Goal: Task Accomplishment & Management: Manage account settings

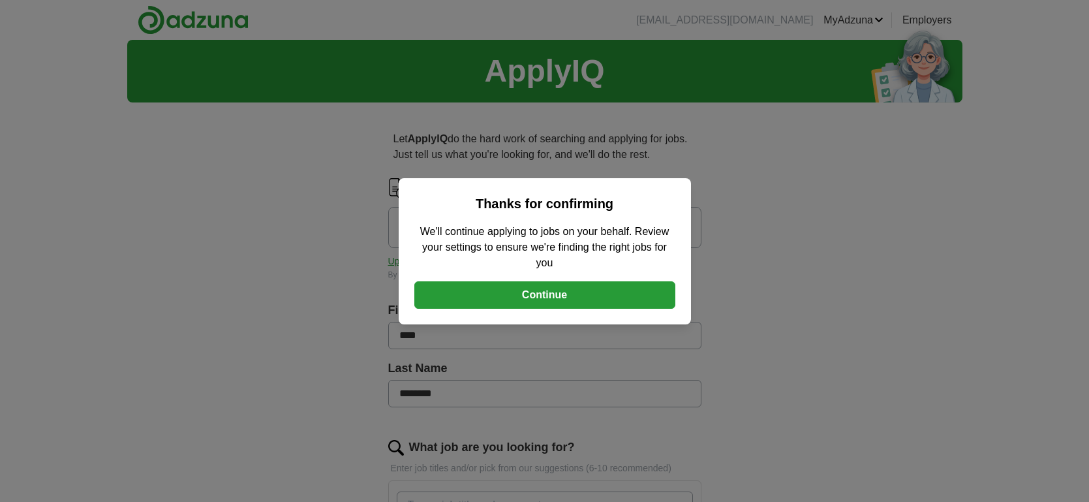
click at [544, 294] on button "Continue" at bounding box center [544, 294] width 261 height 27
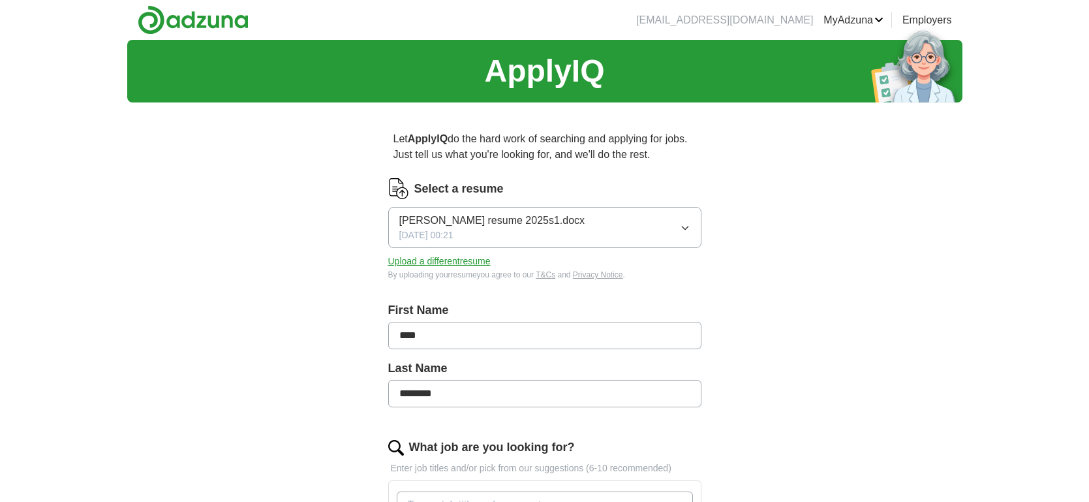
click at [454, 260] on button "Upload a different resume" at bounding box center [439, 261] width 102 height 14
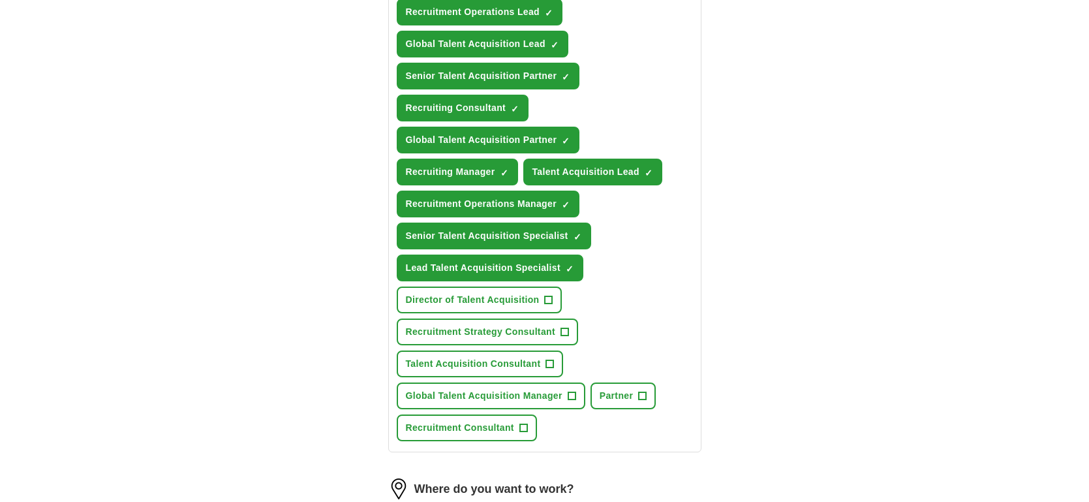
scroll to position [624, 0]
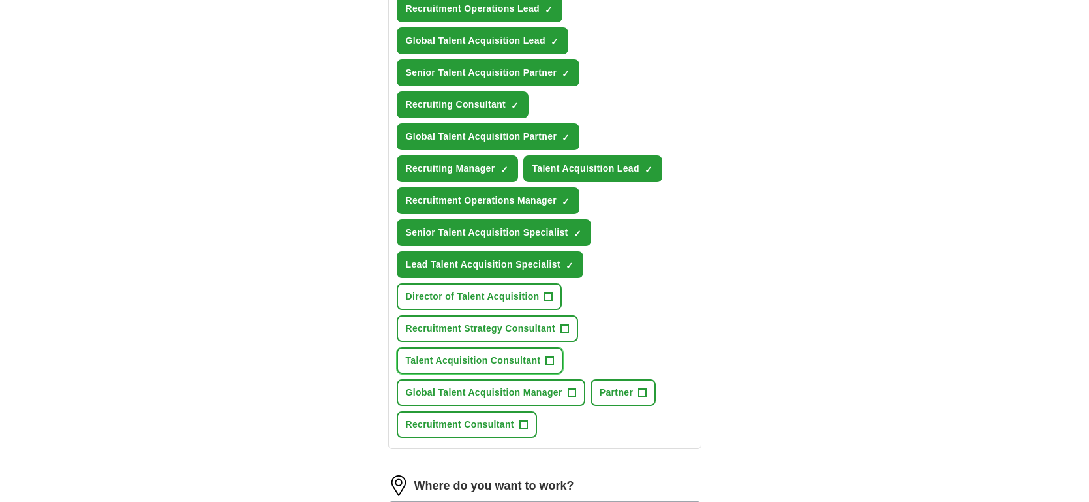
click at [550, 355] on span "+" at bounding box center [550, 360] width 8 height 10
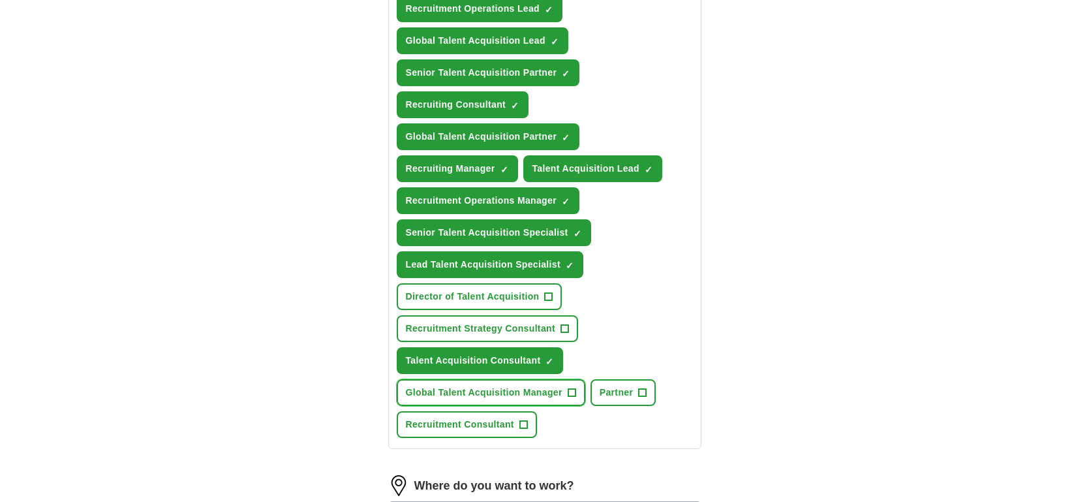
click at [570, 387] on span "+" at bounding box center [571, 392] width 8 height 10
click at [523, 419] on span "+" at bounding box center [523, 424] width 8 height 10
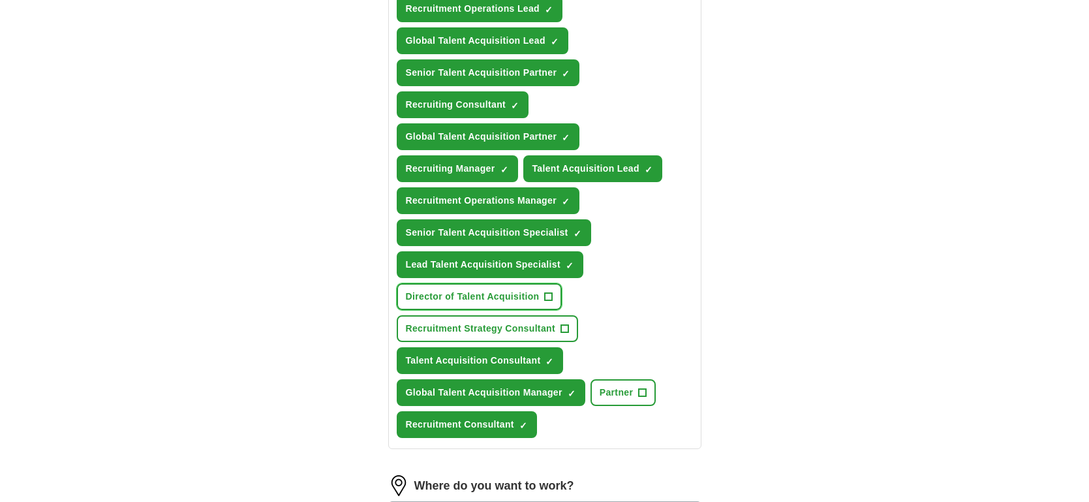
click at [547, 292] on span "+" at bounding box center [549, 297] width 8 height 10
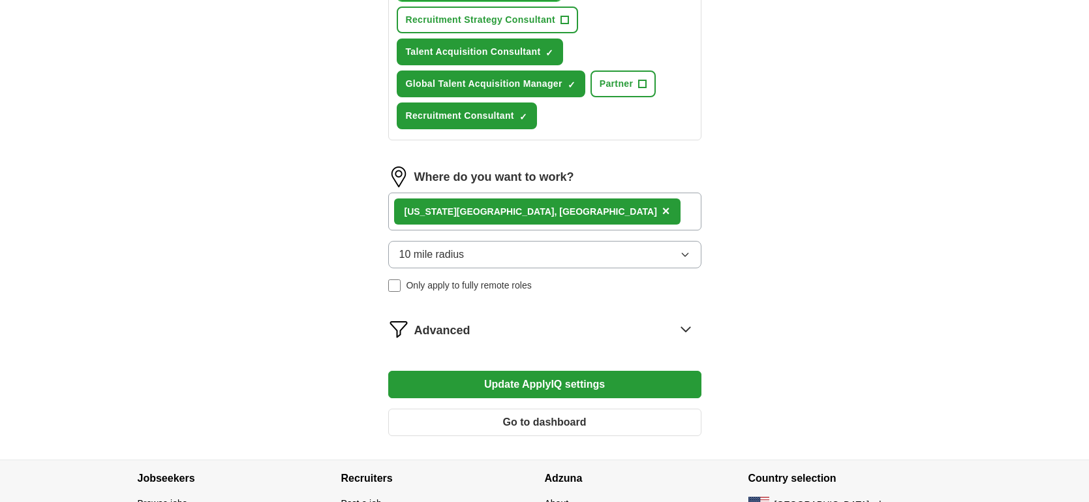
scroll to position [935, 0]
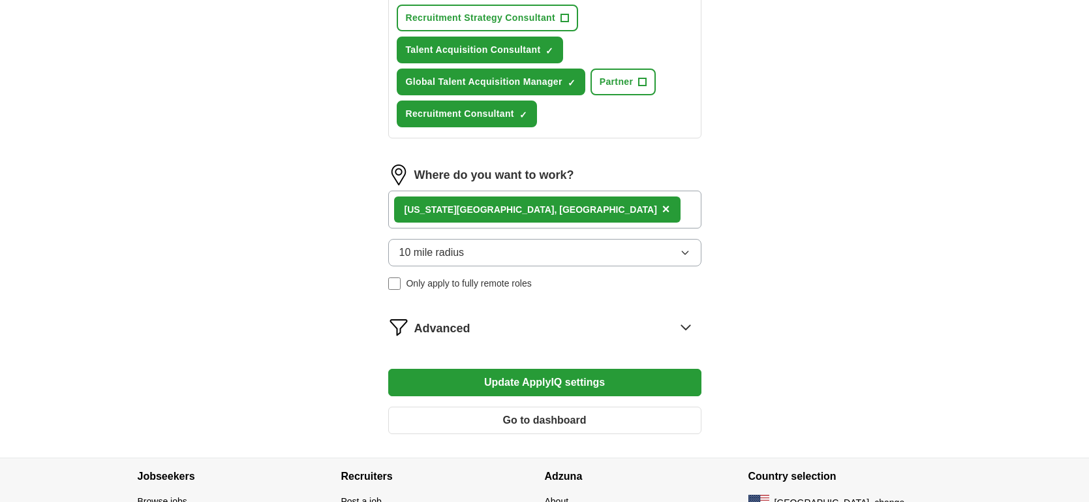
click at [554, 380] on button "Update ApplyIQ settings" at bounding box center [544, 382] width 313 height 27
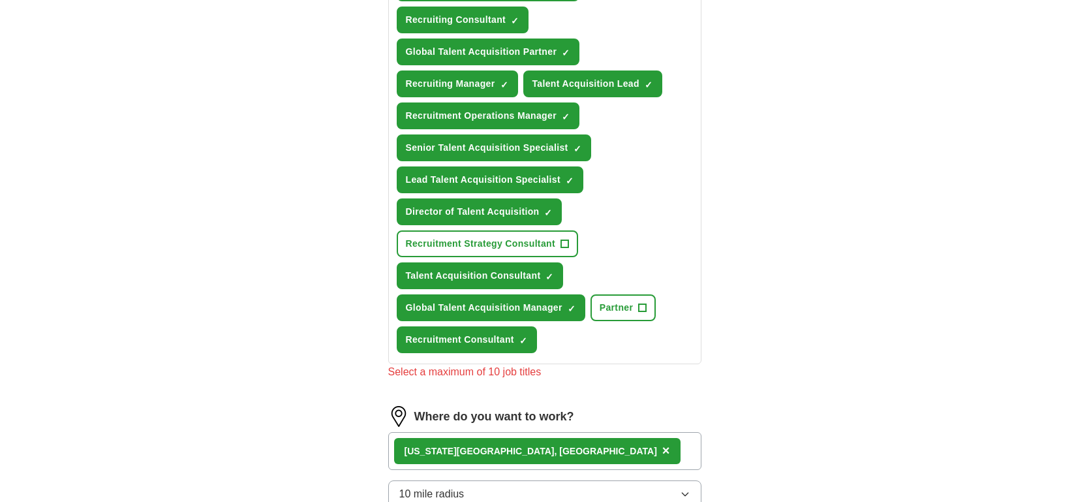
scroll to position [706, 0]
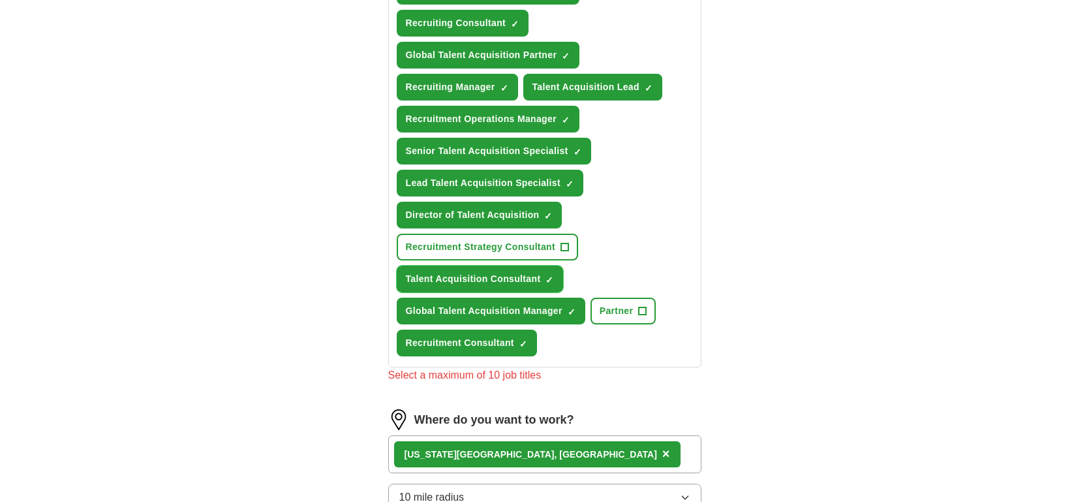
click at [0, 0] on span "×" at bounding box center [0, 0] width 0 height 0
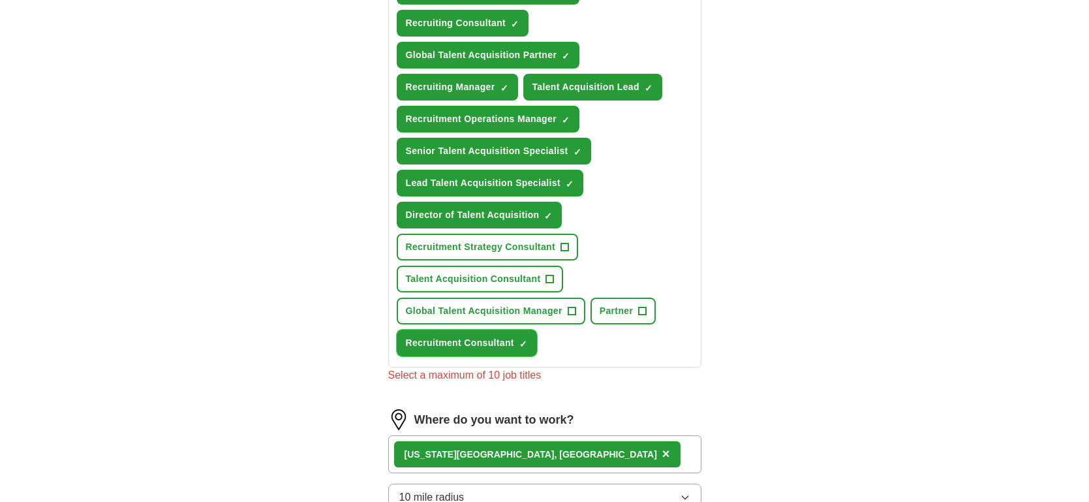
click at [0, 0] on span "×" at bounding box center [0, 0] width 0 height 0
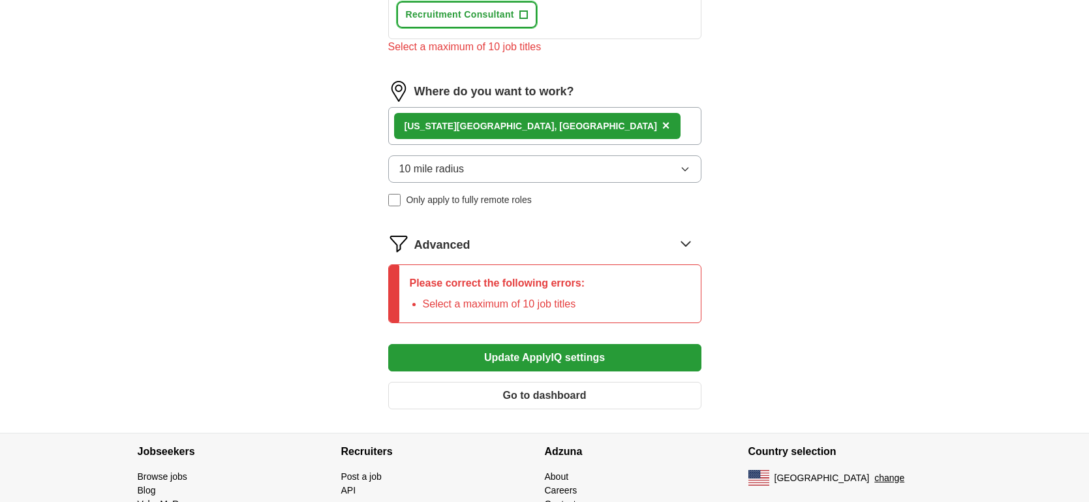
scroll to position [1040, 0]
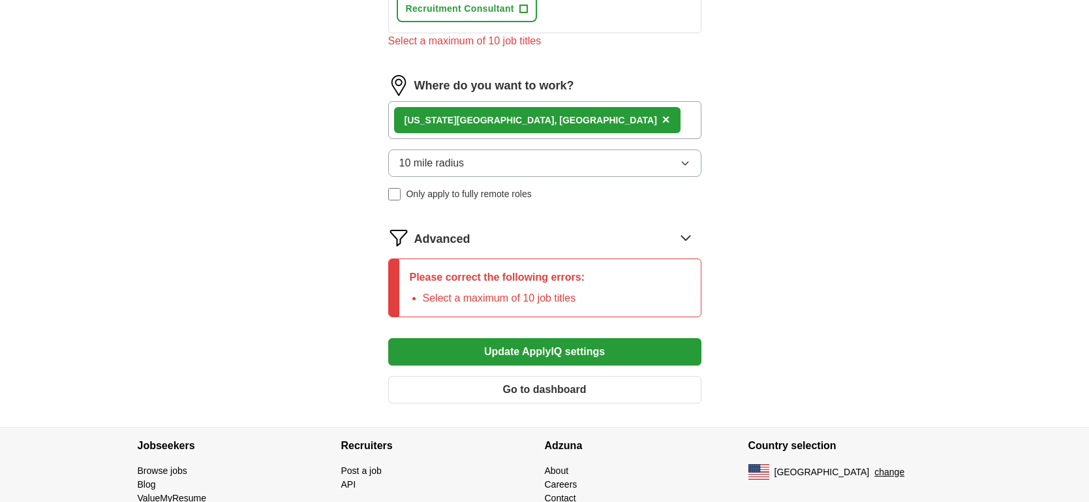
click at [541, 346] on button "Update ApplyIQ settings" at bounding box center [544, 351] width 313 height 27
click at [537, 344] on button "Update ApplyIQ settings" at bounding box center [544, 351] width 313 height 27
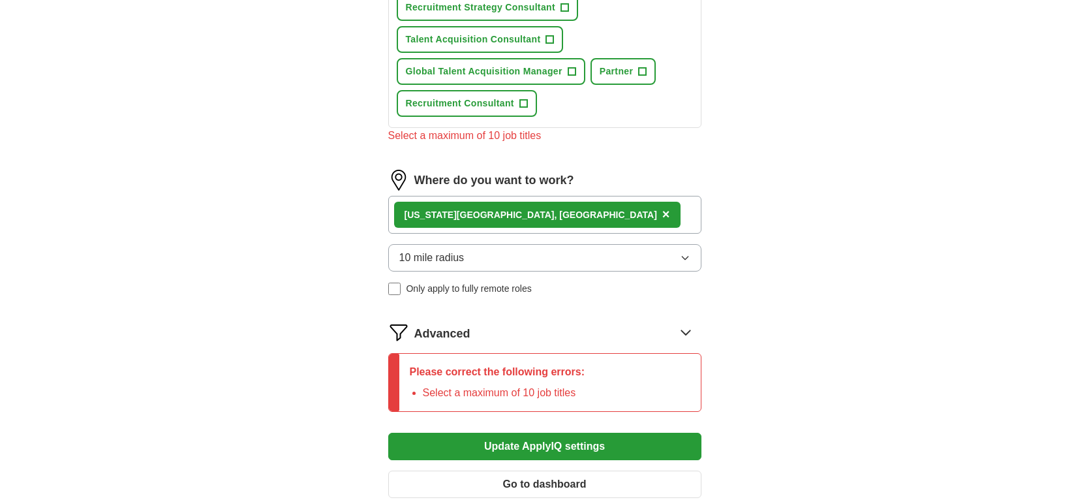
scroll to position [903, 0]
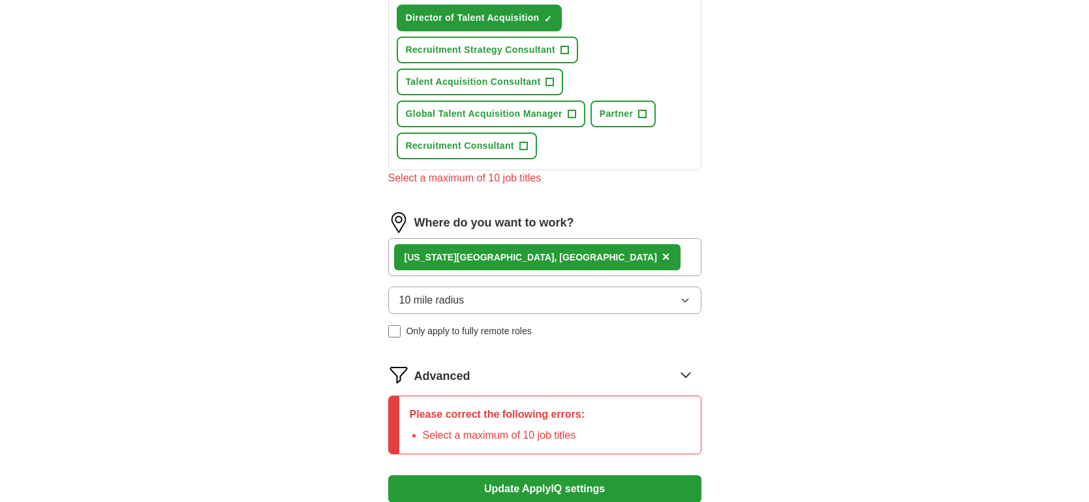
click at [685, 366] on icon at bounding box center [685, 374] width 21 height 21
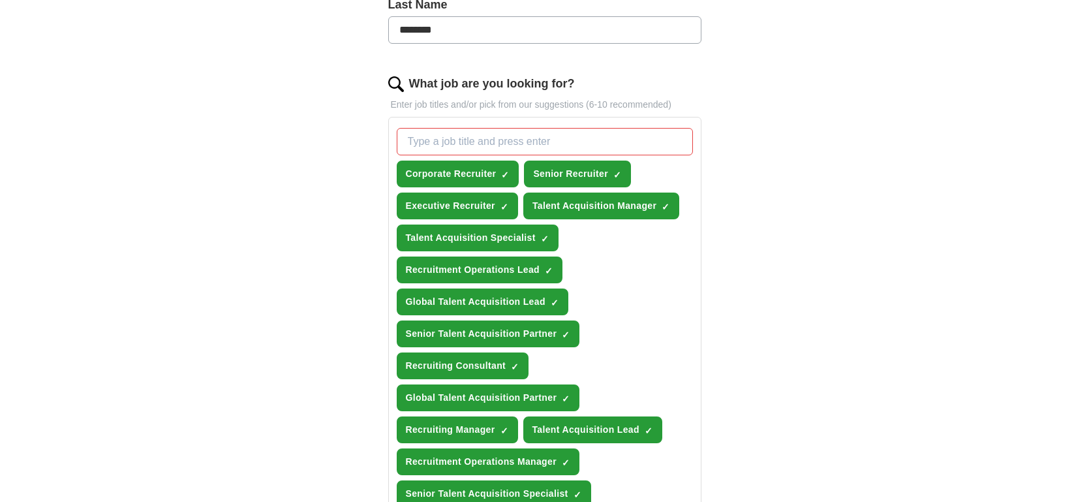
scroll to position [361, 0]
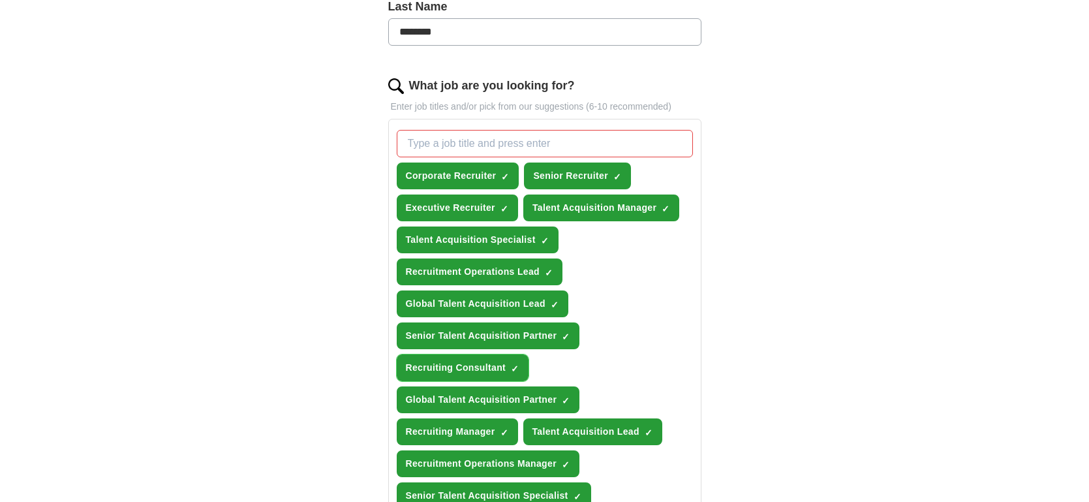
click at [0, 0] on span "×" at bounding box center [0, 0] width 0 height 0
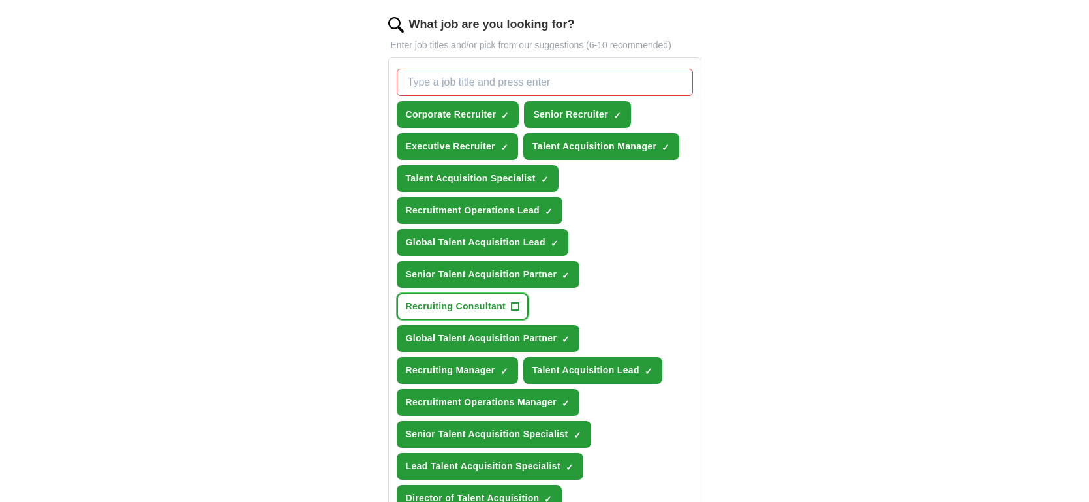
scroll to position [437, 0]
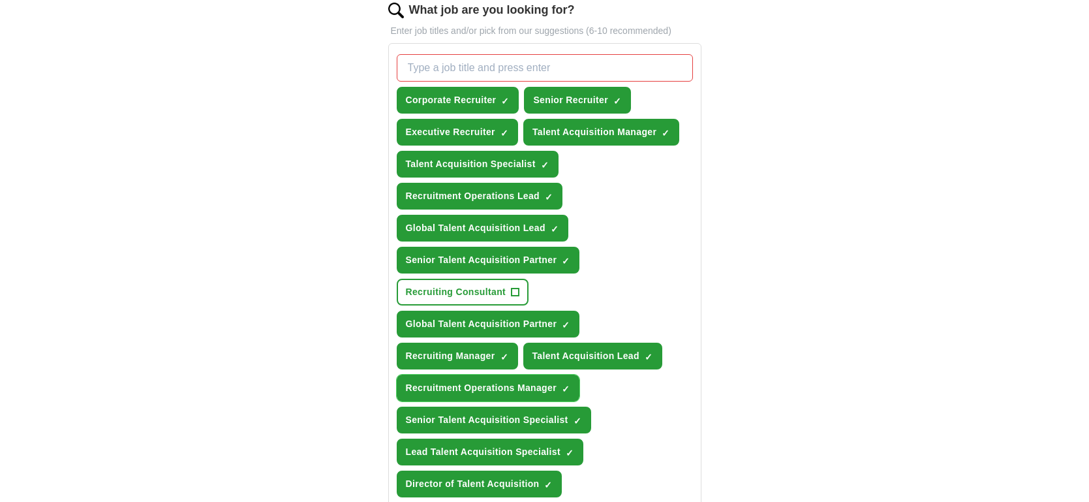
click at [0, 0] on span "×" at bounding box center [0, 0] width 0 height 0
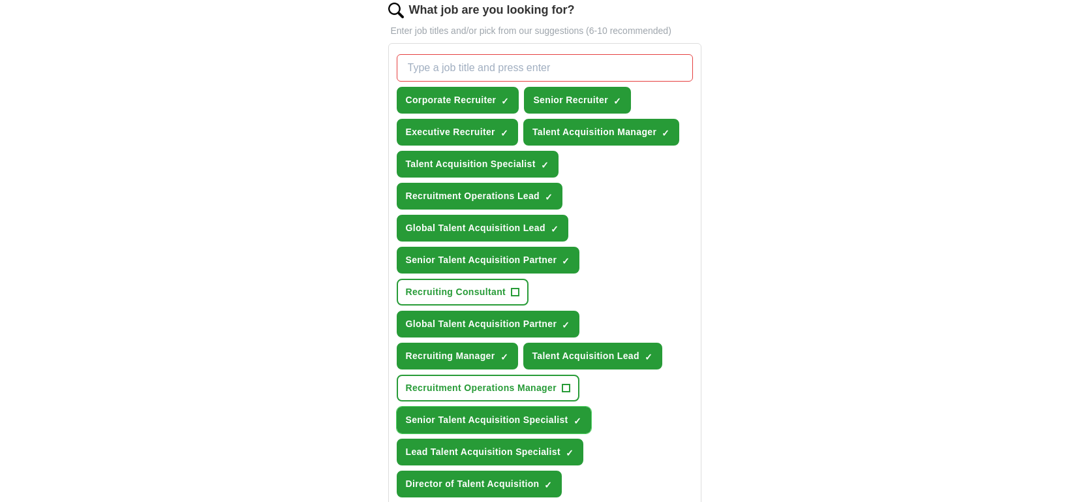
click at [0, 0] on span "×" at bounding box center [0, 0] width 0 height 0
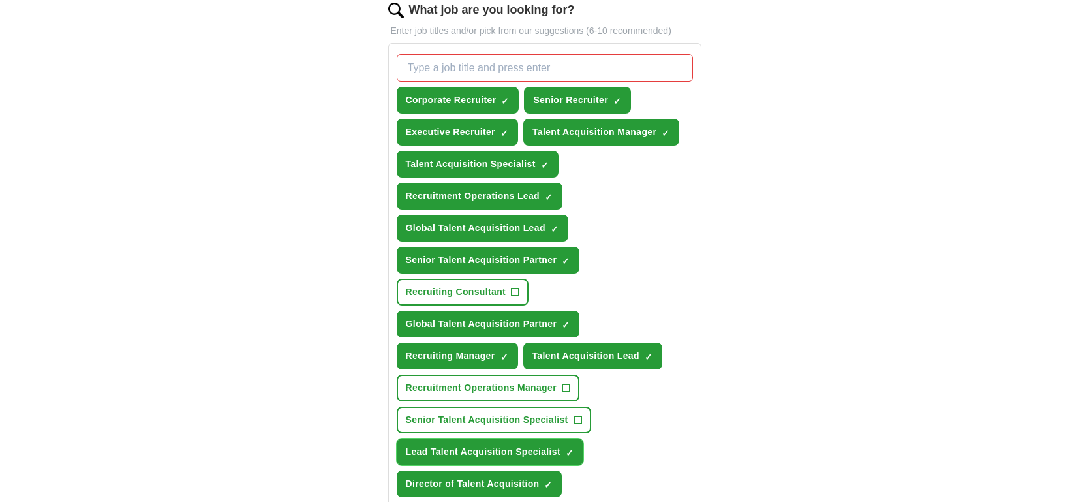
click at [0, 0] on span "×" at bounding box center [0, 0] width 0 height 0
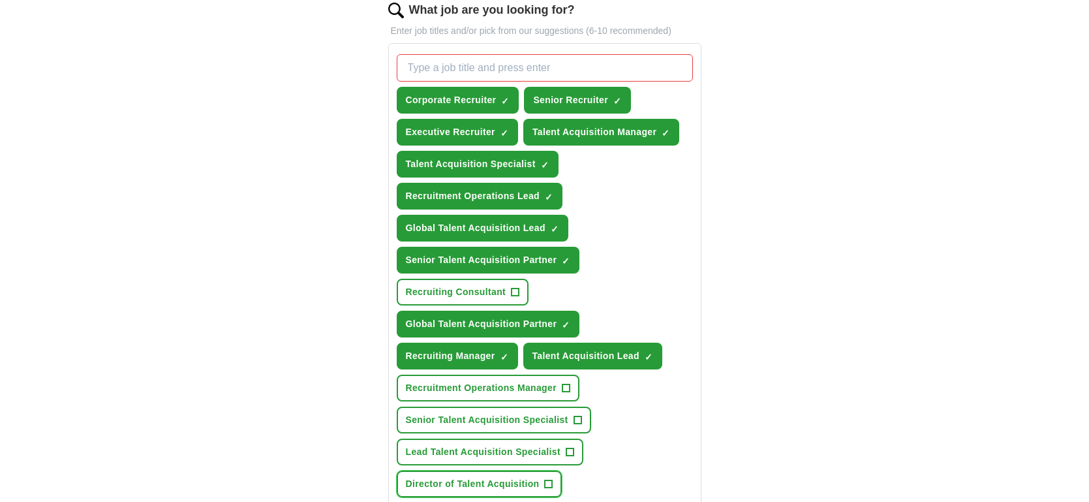
scroll to position [424, 0]
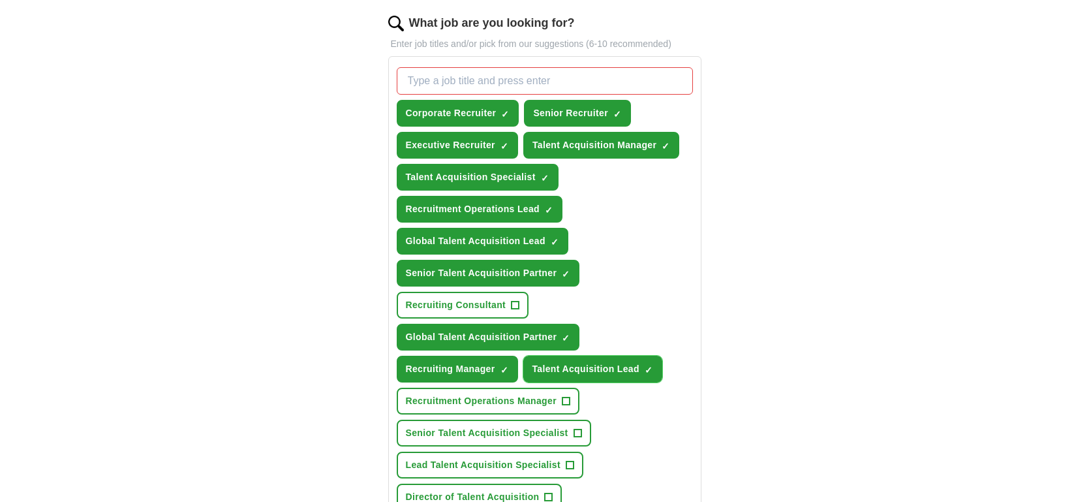
click at [0, 0] on span "×" at bounding box center [0, 0] width 0 height 0
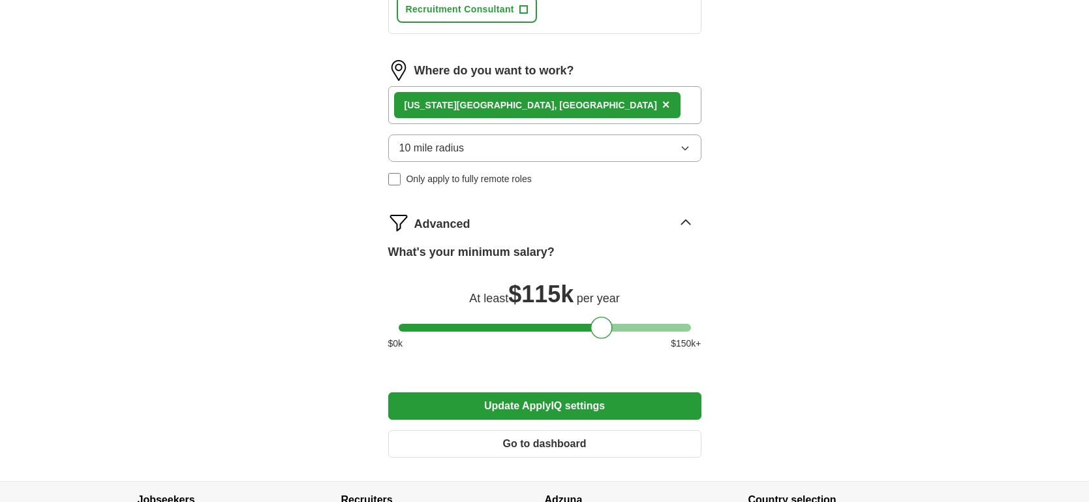
scroll to position [1130, 0]
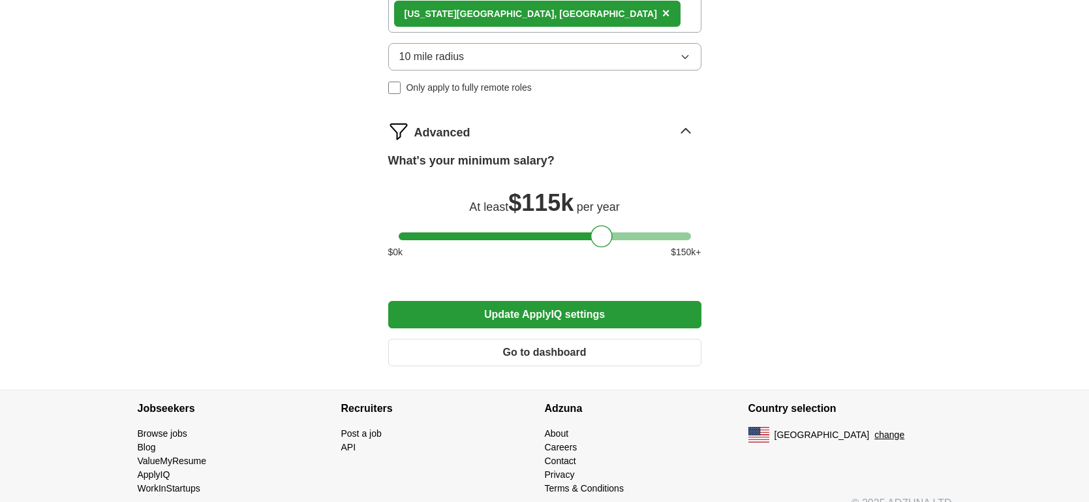
click at [552, 308] on button "Update ApplyIQ settings" at bounding box center [544, 314] width 313 height 27
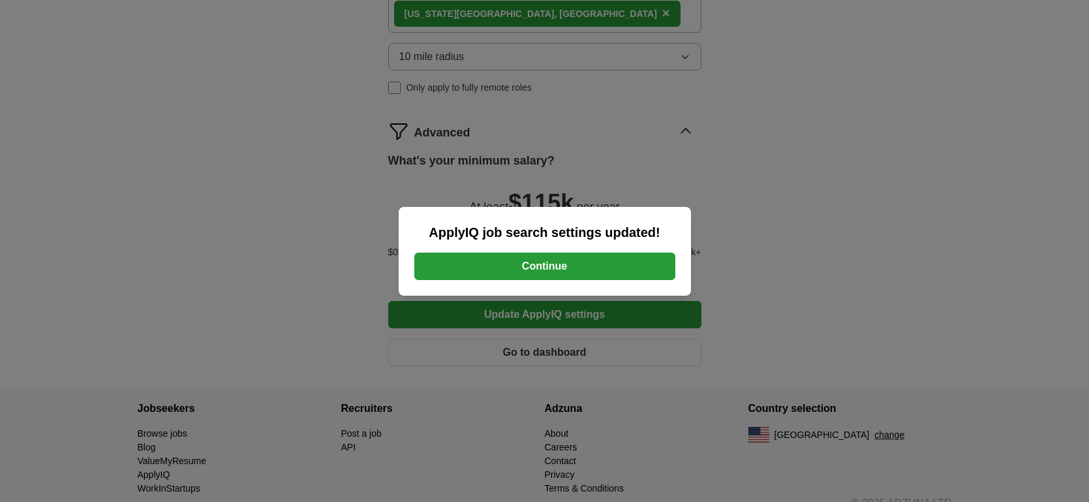
click at [551, 269] on button "Continue" at bounding box center [544, 265] width 261 height 27
